Goal: Task Accomplishment & Management: Complete application form

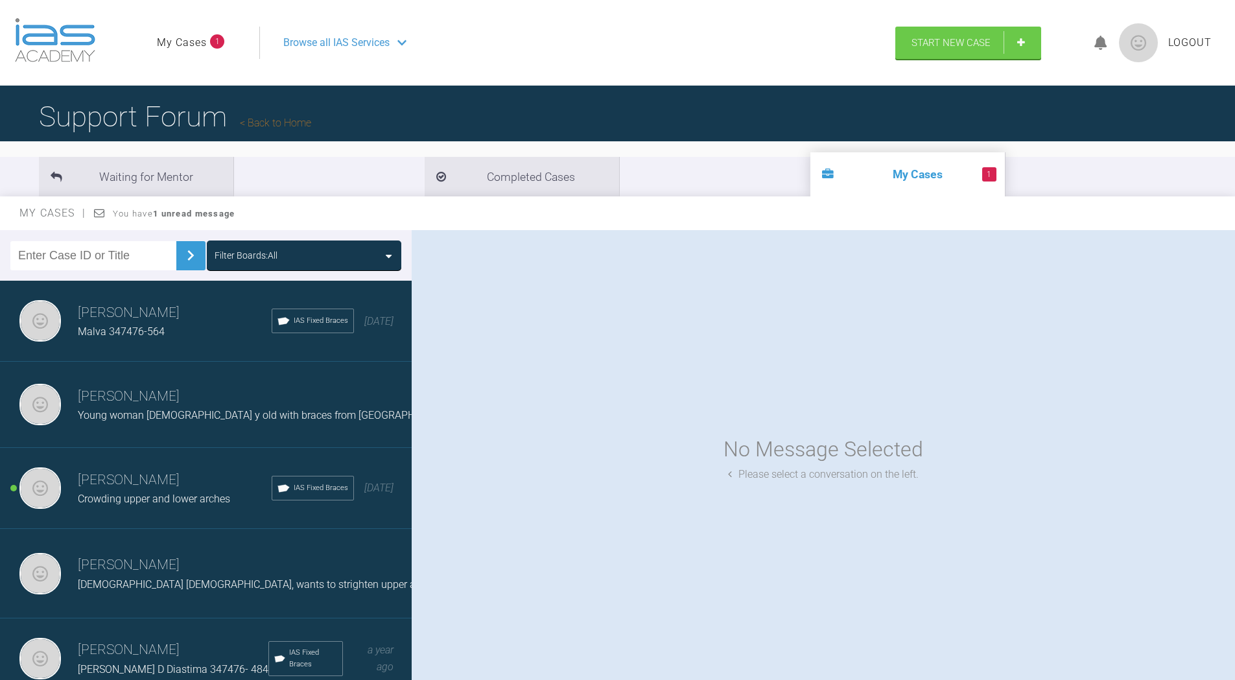
click at [811, 171] on li "1 My Cases" at bounding box center [908, 174] width 195 height 44
click at [204, 45] on link "My Cases" at bounding box center [182, 42] width 50 height 17
click at [934, 36] on link "Start New Case" at bounding box center [968, 44] width 146 height 32
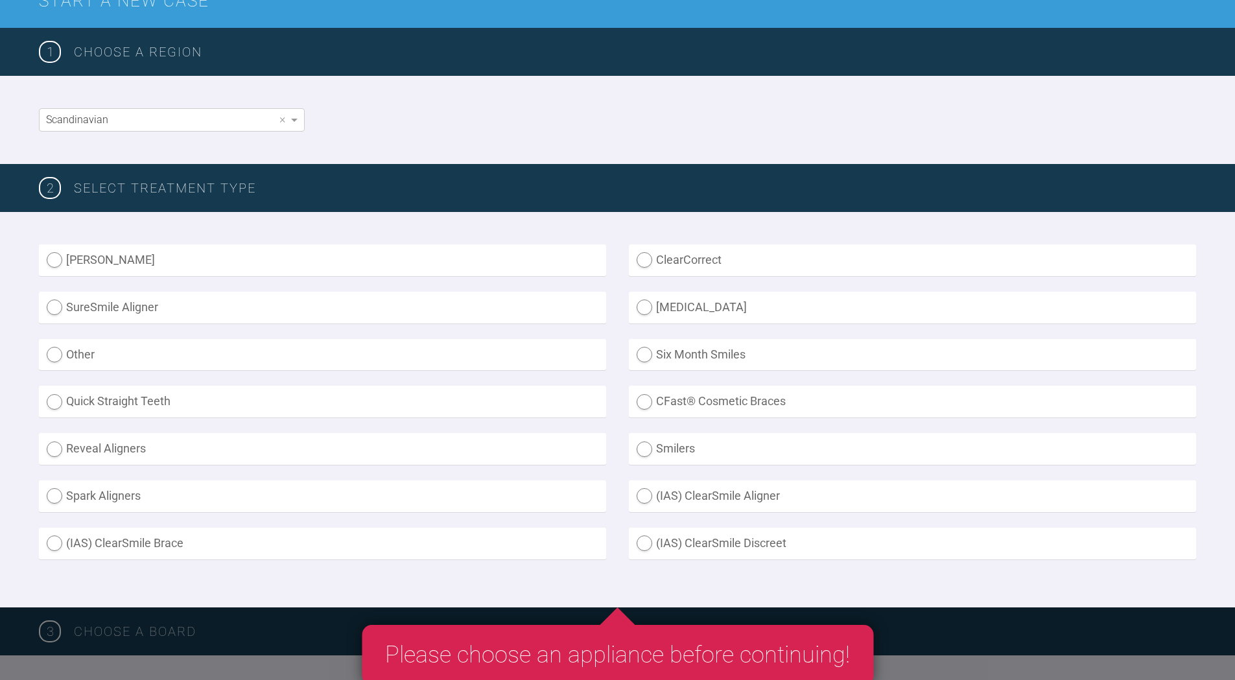
scroll to position [195, 0]
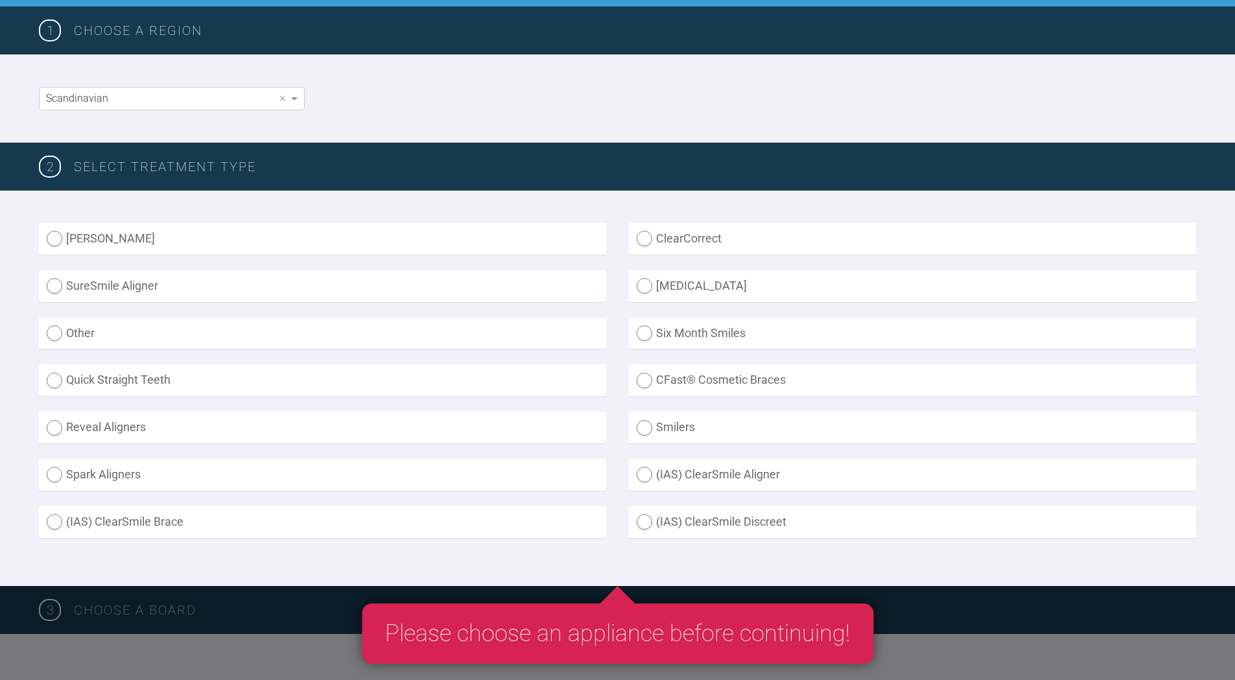
click at [645, 237] on label "ClearCorrect" at bounding box center [912, 239] width 567 height 32
radio input "true"
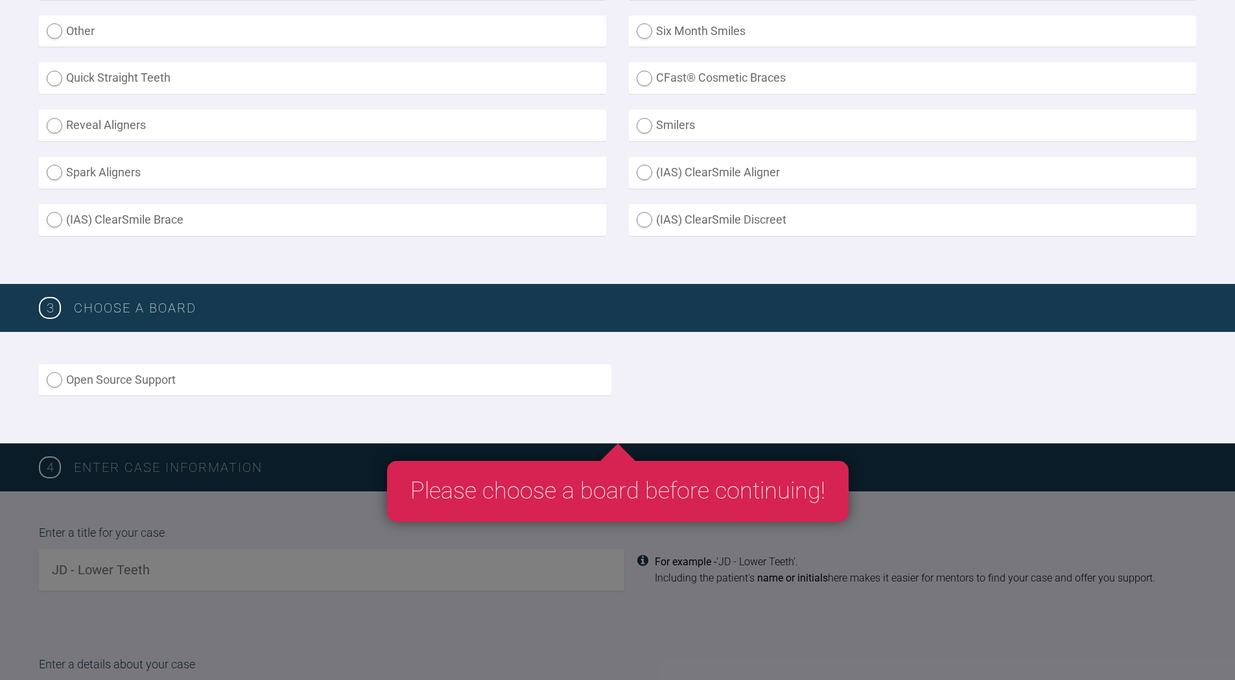
scroll to position [519, 0]
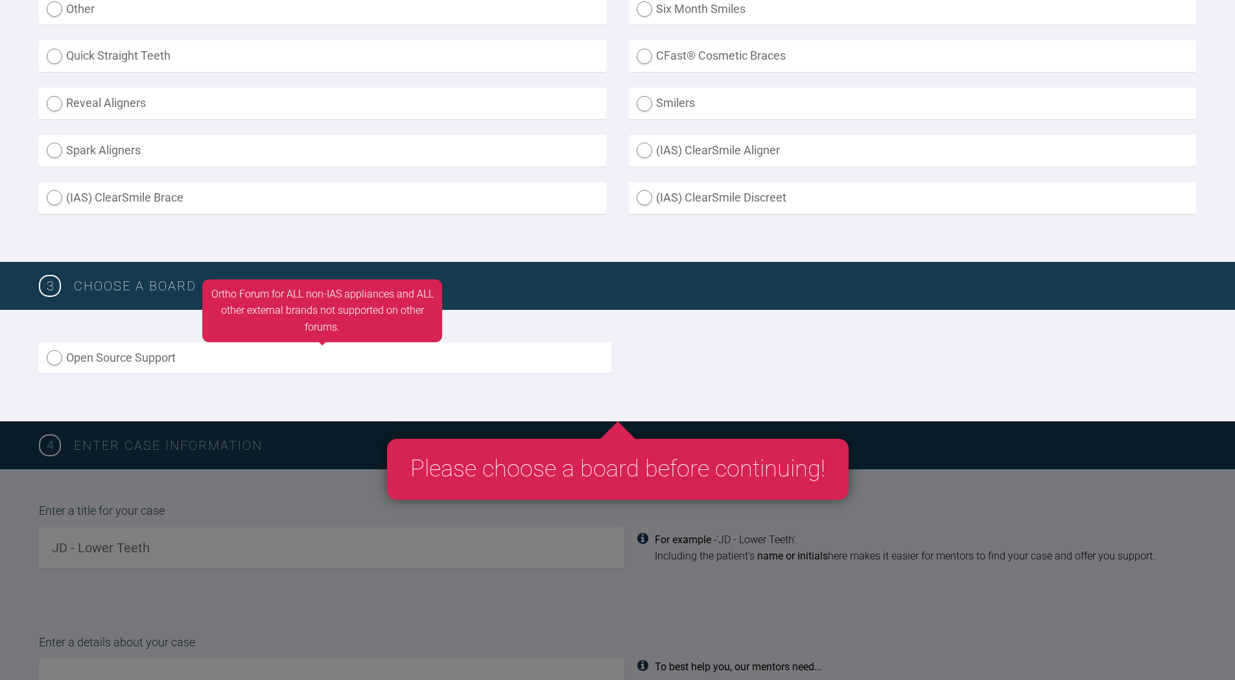
click at [511, 374] on div "Open Source Support Ortho Forum for ALL non-IAS appliances and ALL other extern…" at bounding box center [322, 359] width 567 height 34
click at [113, 360] on label "Open Source Support" at bounding box center [325, 358] width 573 height 32
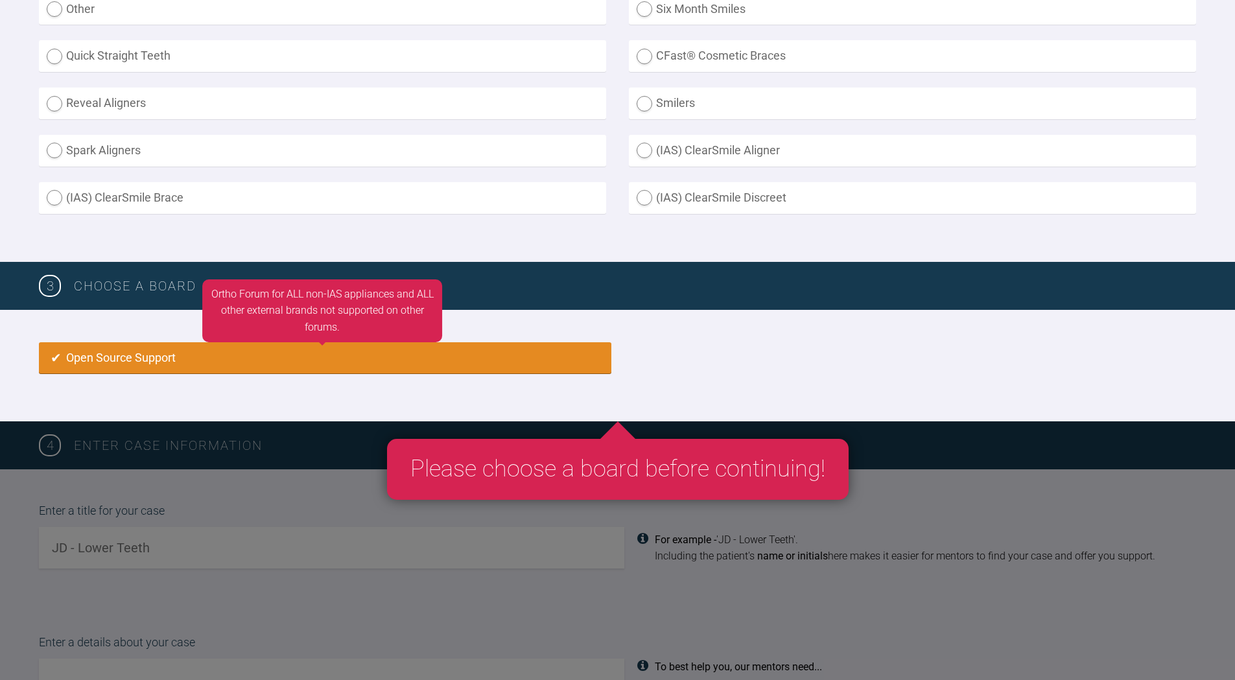
radio input "true"
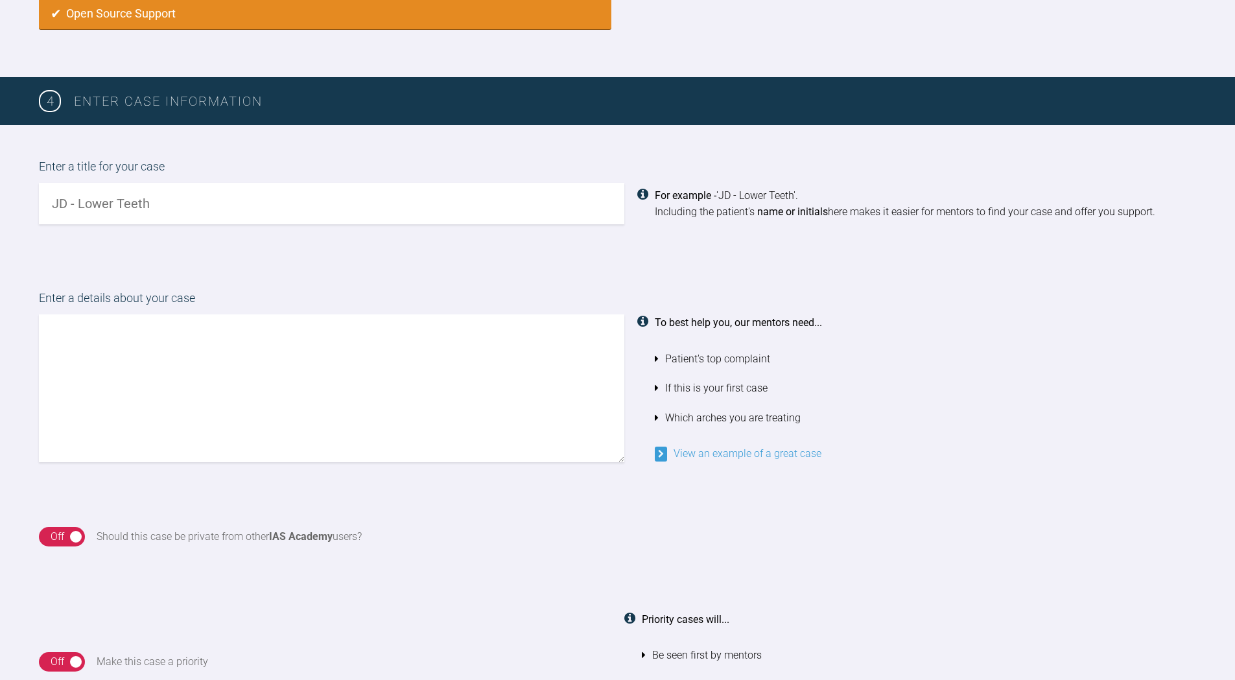
click at [172, 199] on input "text" at bounding box center [332, 203] width 586 height 41
drag, startPoint x: 202, startPoint y: 198, endPoint x: 40, endPoint y: 196, distance: 162.8
click at [40, 196] on input "text" at bounding box center [332, 203] width 586 height 41
type input "Magnus J Upper front"
click at [211, 331] on textarea at bounding box center [332, 388] width 586 height 148
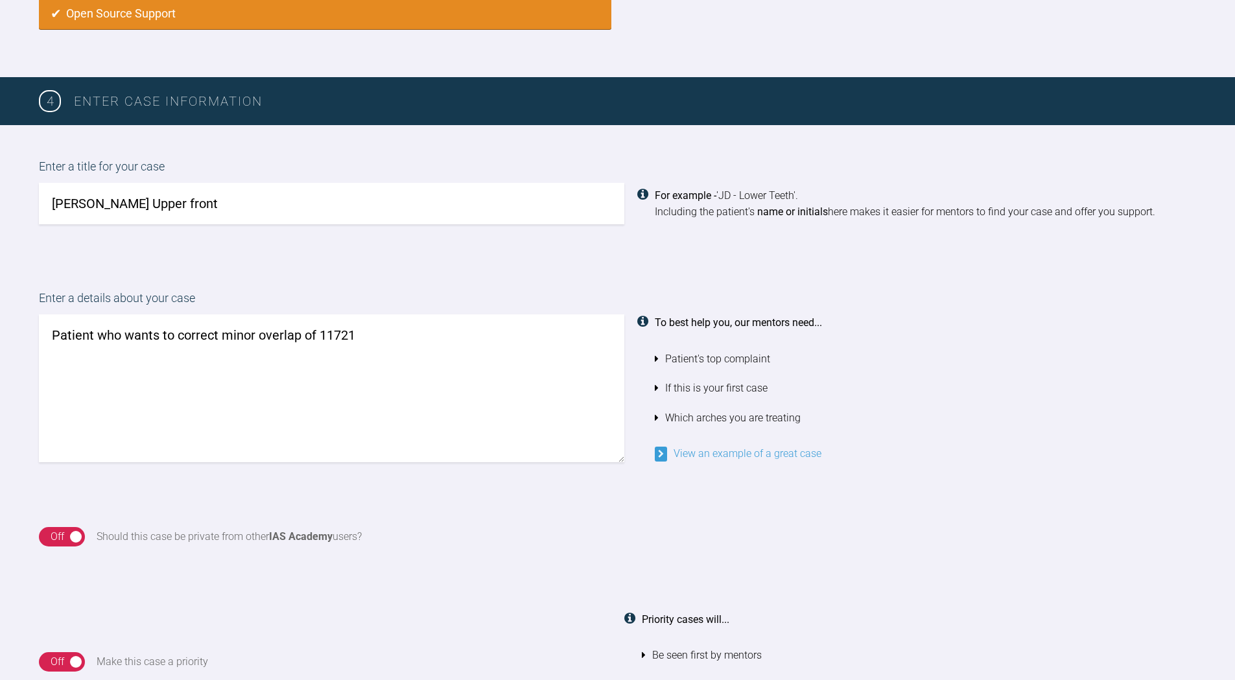
click at [337, 331] on textarea "Patient who wants to correct minor overlap of 11721" at bounding box center [332, 388] width 586 height 148
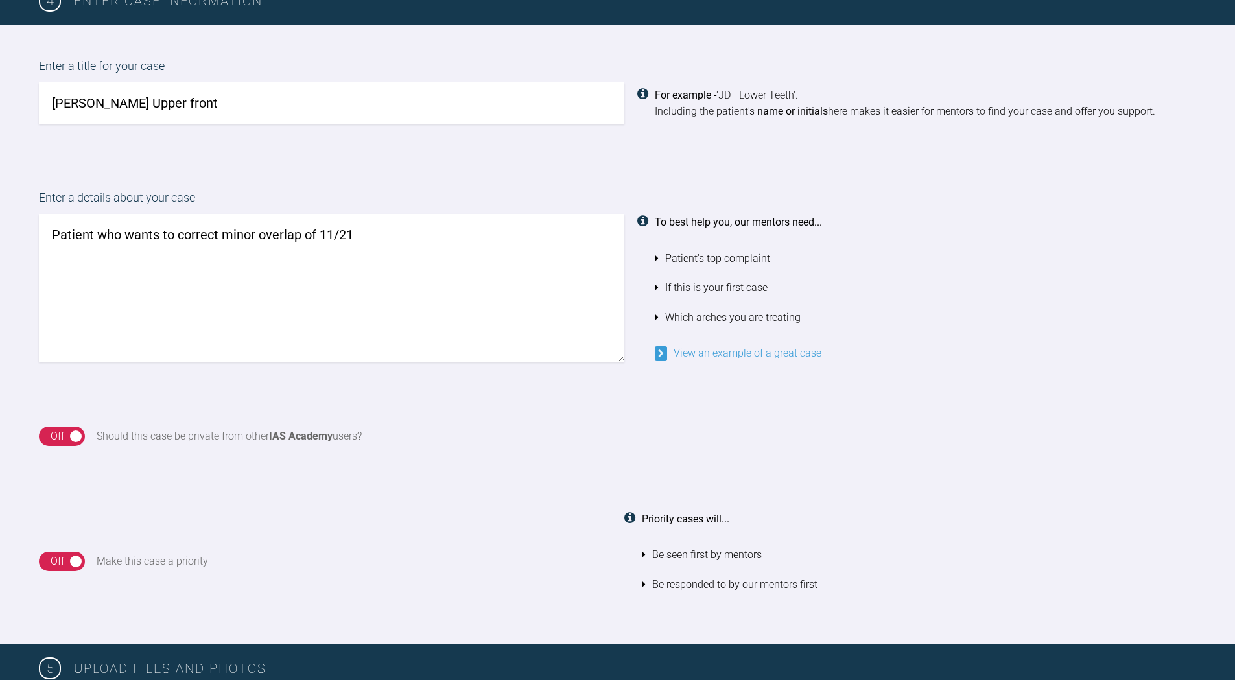
scroll to position [993, 0]
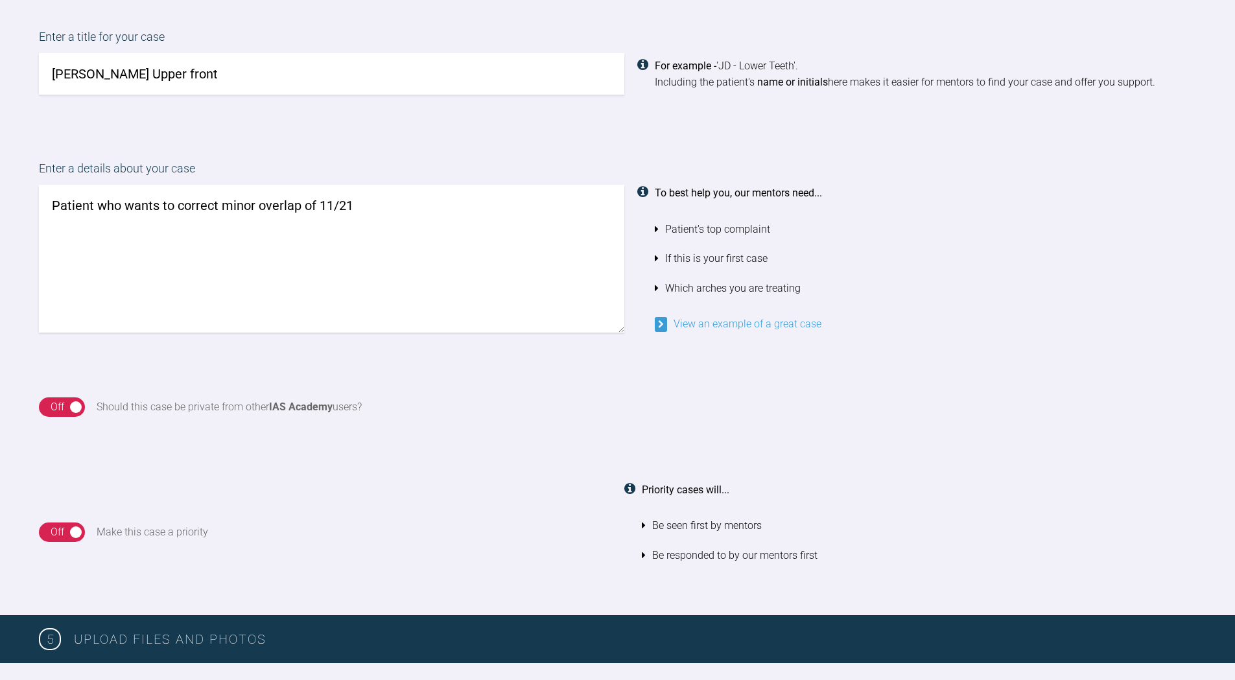
click at [378, 202] on textarea "Patient who wants to correct minor overlap of 11/21" at bounding box center [332, 259] width 586 height 148
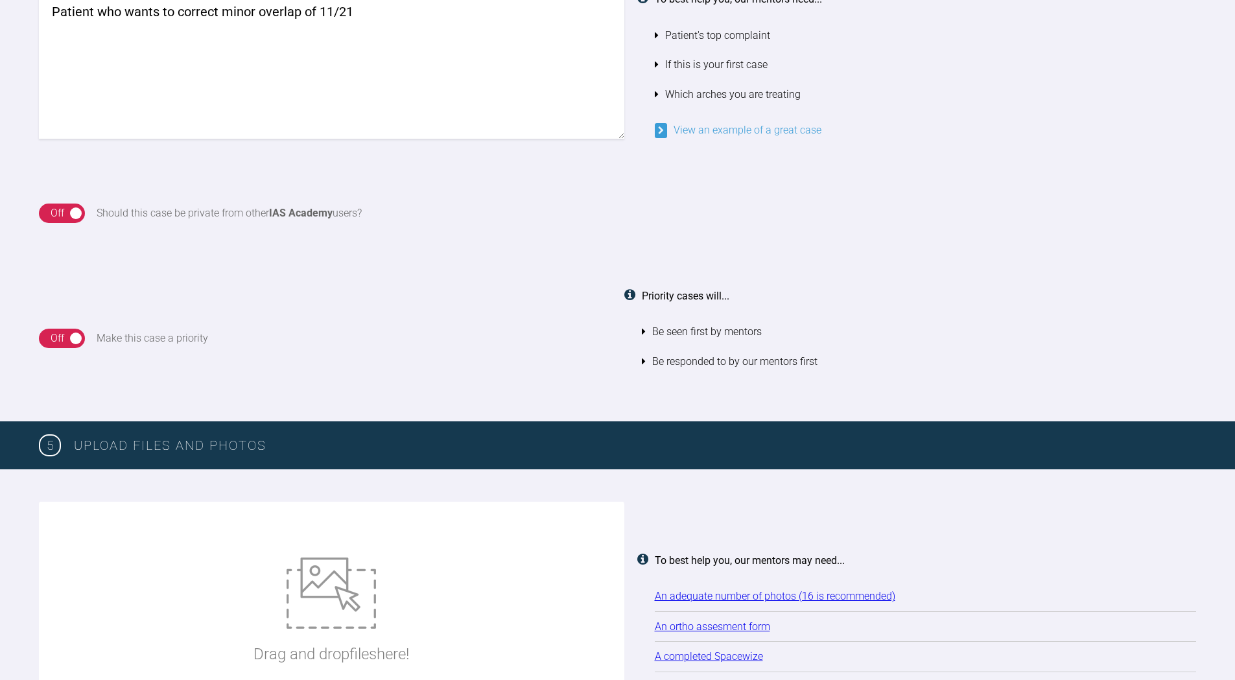
scroll to position [1187, 0]
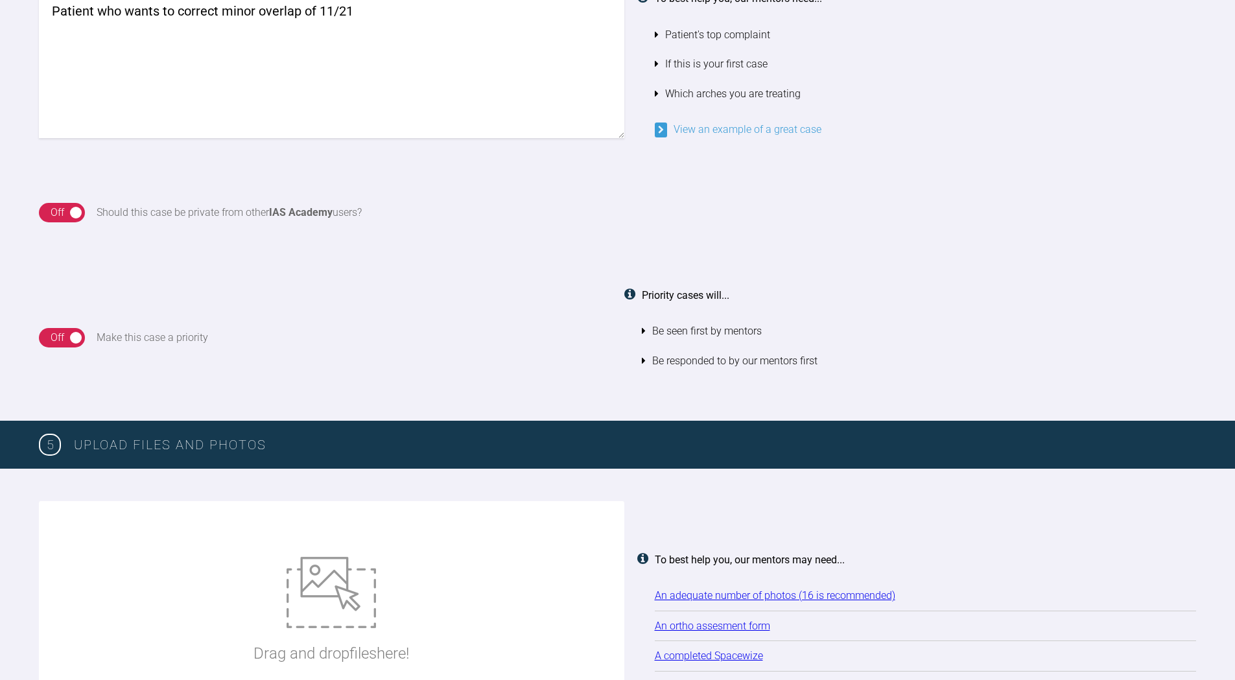
type textarea "Patient who wants to correct minor overlap of 11/21"
click at [75, 214] on div "On Off" at bounding box center [62, 212] width 46 height 19
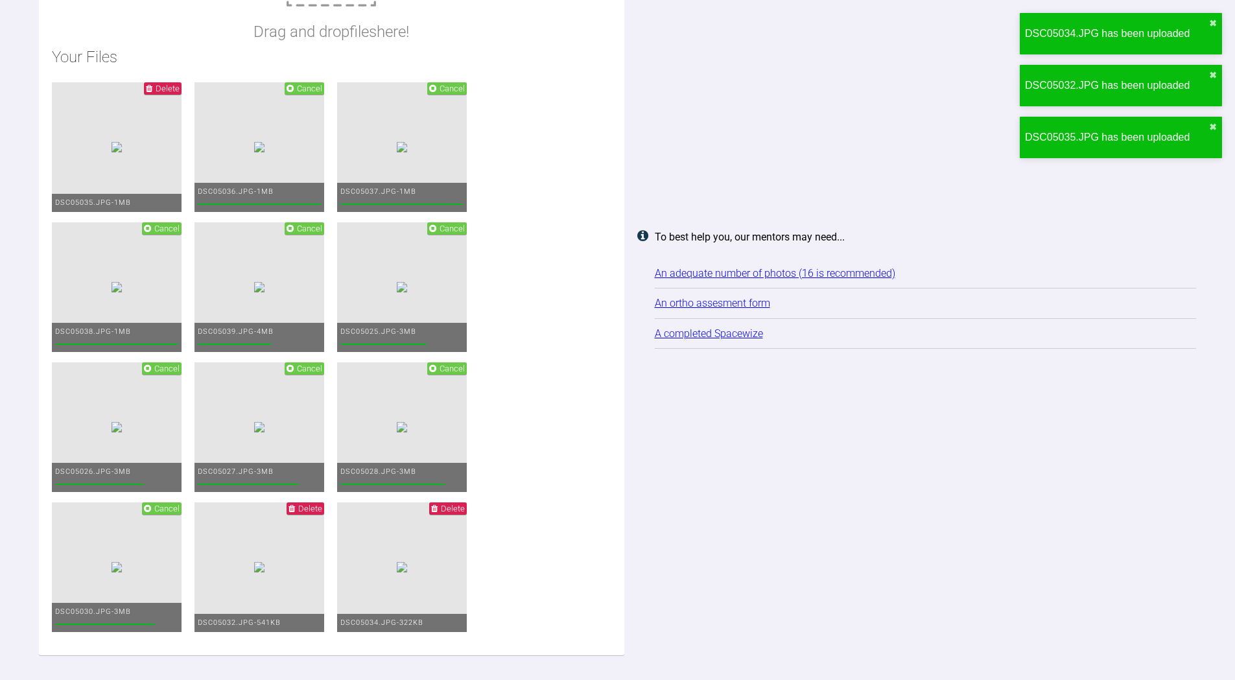
scroll to position [1771, 0]
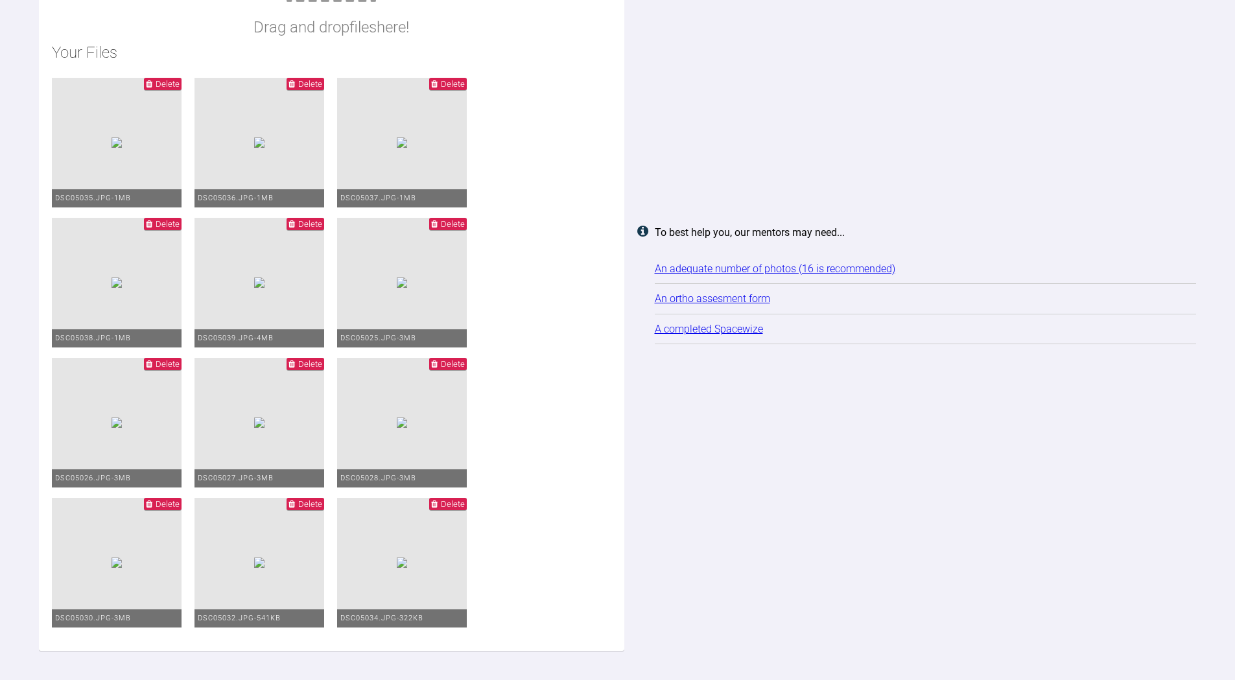
click at [302, 80] on span "Delete" at bounding box center [310, 84] width 24 height 10
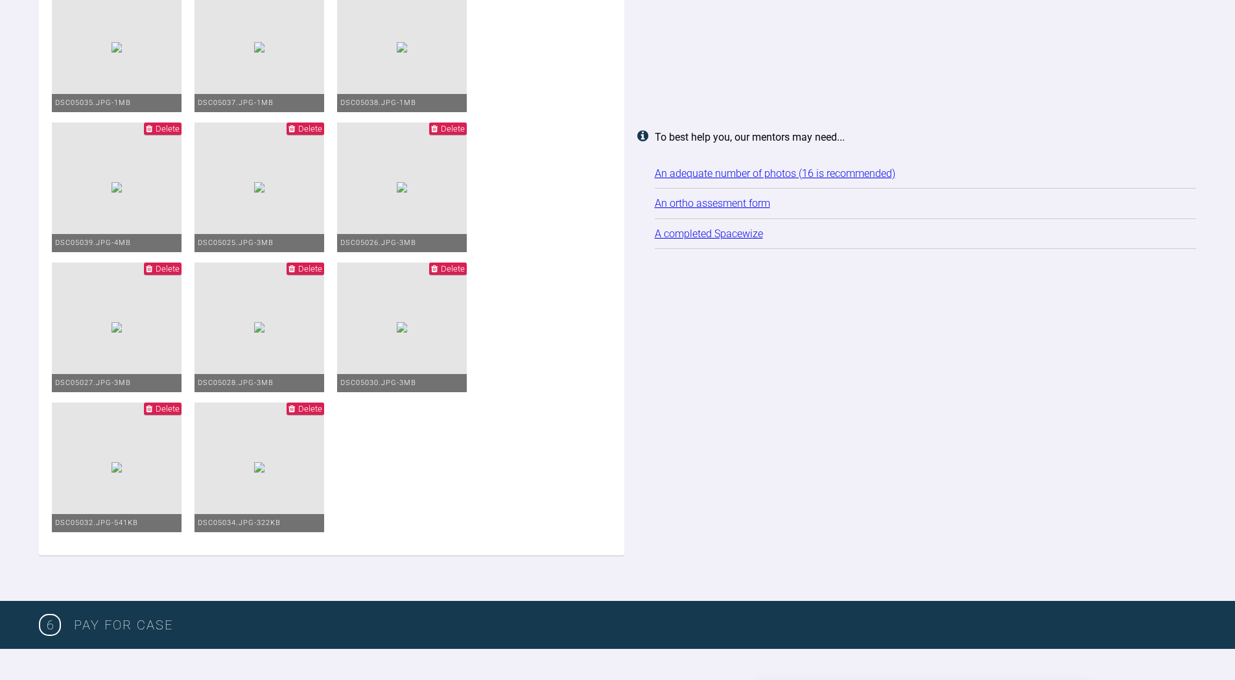
scroll to position [1836, 0]
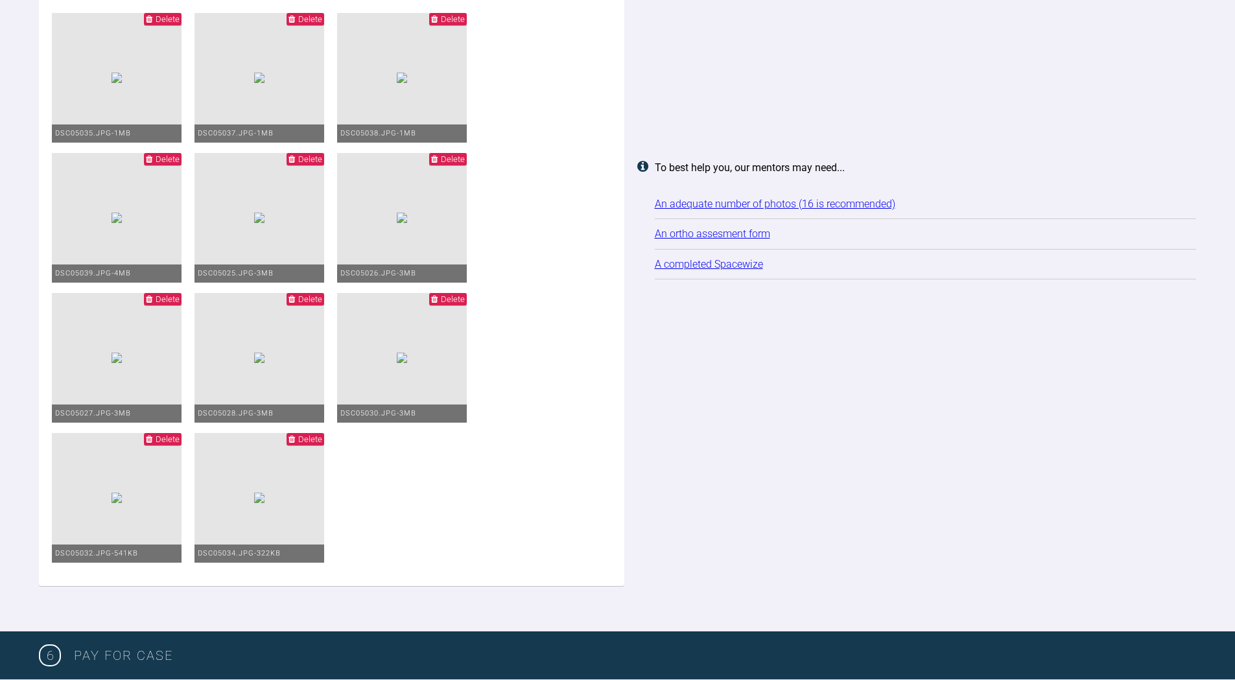
click at [743, 210] on link "An adequate number of photos (16 is recommended)" at bounding box center [775, 204] width 241 height 12
click at [726, 270] on link "A completed Spacewize" at bounding box center [709, 264] width 108 height 12
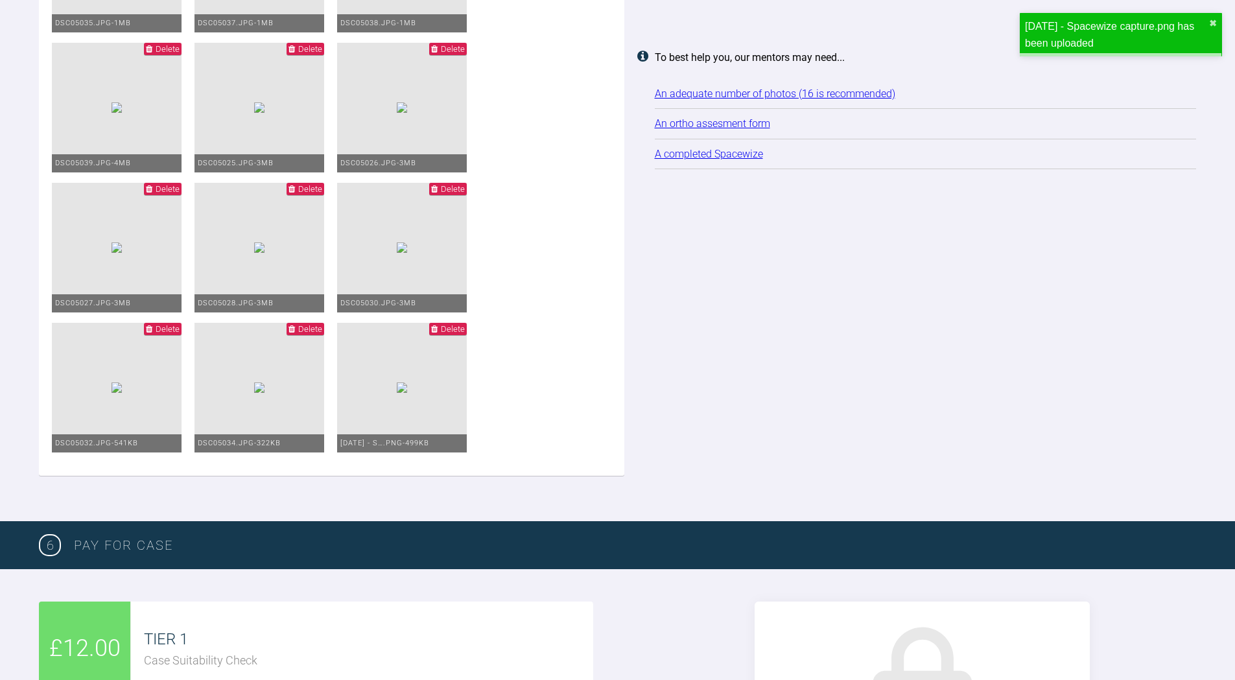
scroll to position [1901, 0]
